Goal: Find specific page/section: Find specific page/section

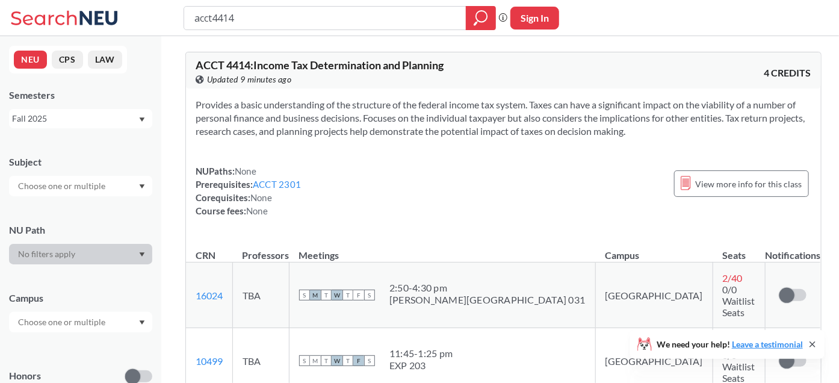
click at [302, 18] on input "acct4414" at bounding box center [325, 18] width 264 height 20
type input "ds4400"
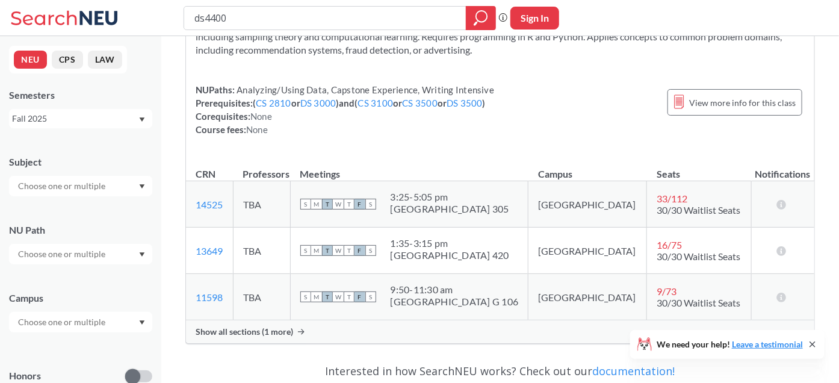
scroll to position [122, 0]
click at [238, 328] on span "Show all sections (1 more)" at bounding box center [245, 331] width 98 height 11
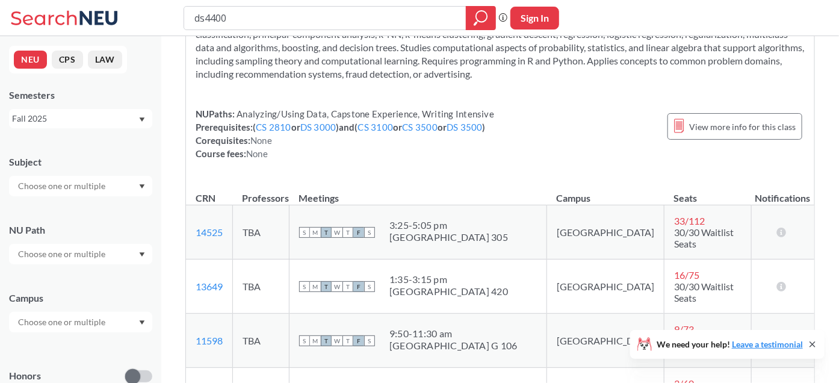
scroll to position [152, 0]
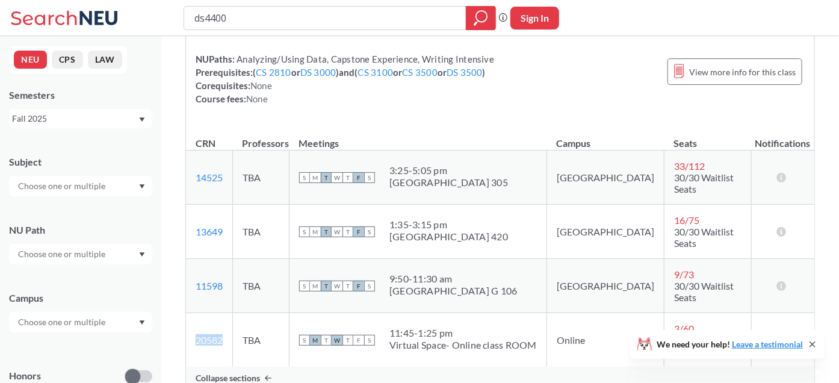
copy link "20582"
click at [494, 273] on div "S M T W T F S 9:50 - 11:30 am [GEOGRAPHIC_DATA] G 106" at bounding box center [418, 286] width 238 height 26
click at [396, 16] on input "ds4400" at bounding box center [325, 18] width 264 height 20
click at [395, 16] on input "ds4400" at bounding box center [325, 18] width 264 height 20
type input "mktg4604"
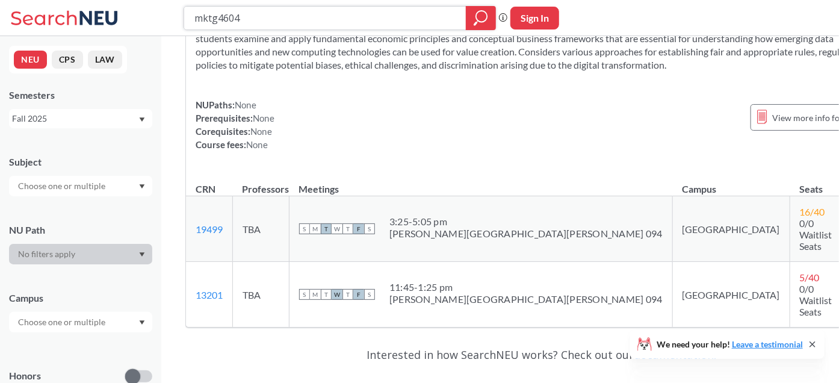
scroll to position [104, 0]
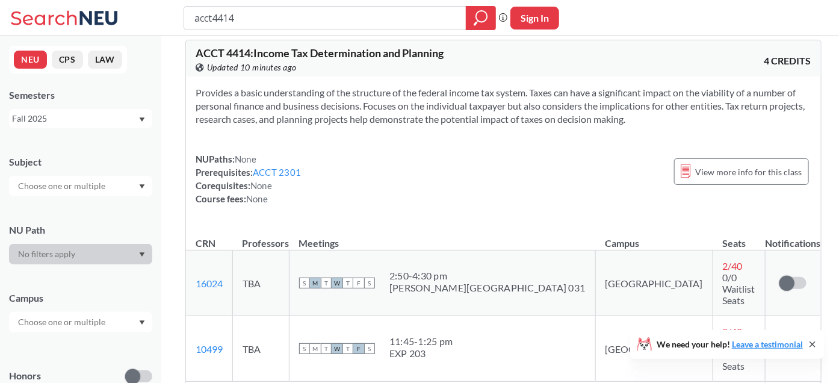
scroll to position [10, 0]
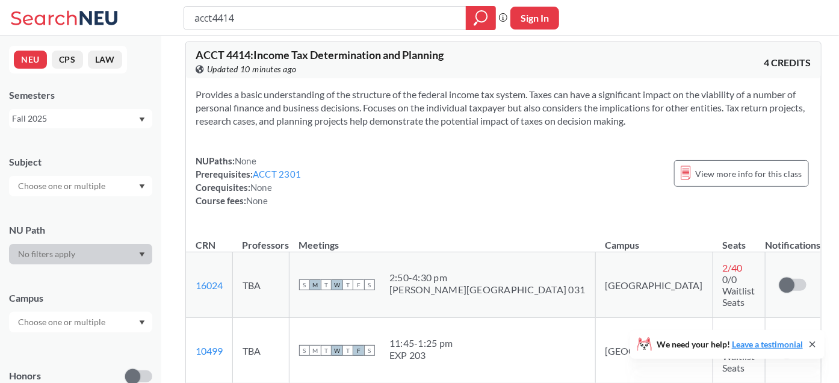
click at [294, 22] on input "acct4414" at bounding box center [325, 18] width 264 height 20
type input "ds4400"
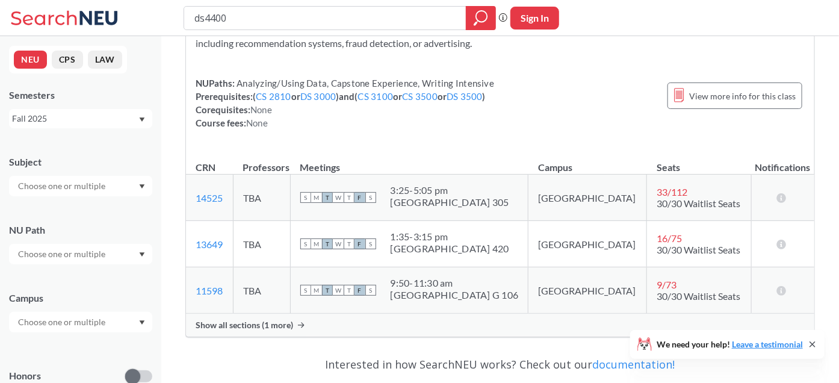
scroll to position [131, 0]
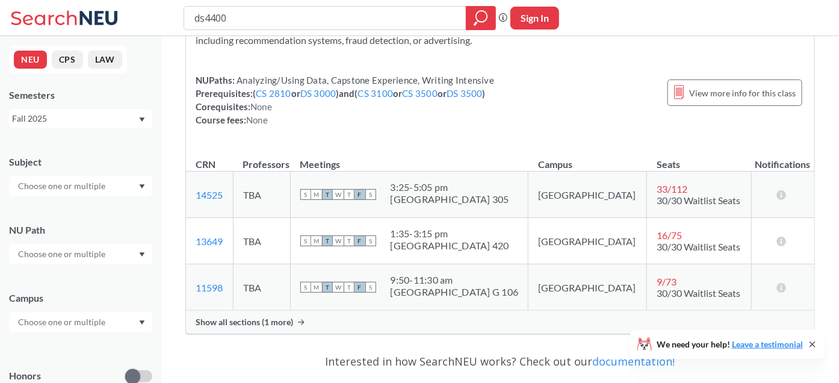
click at [273, 317] on span "Show all sections (1 more)" at bounding box center [245, 322] width 98 height 11
